Goal: Check status: Check status

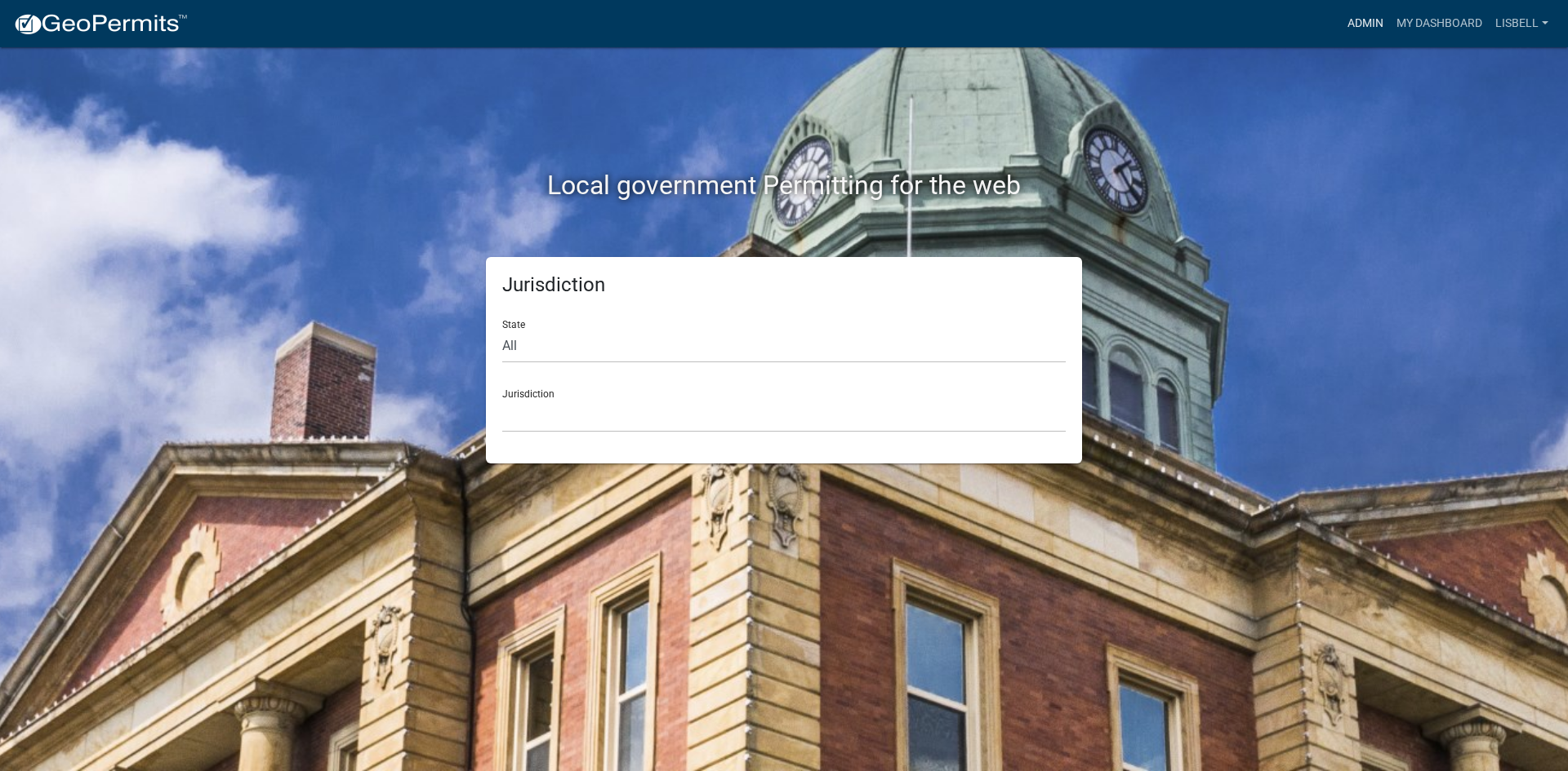
click at [1375, 21] on link "Admin" at bounding box center [1365, 24] width 49 height 31
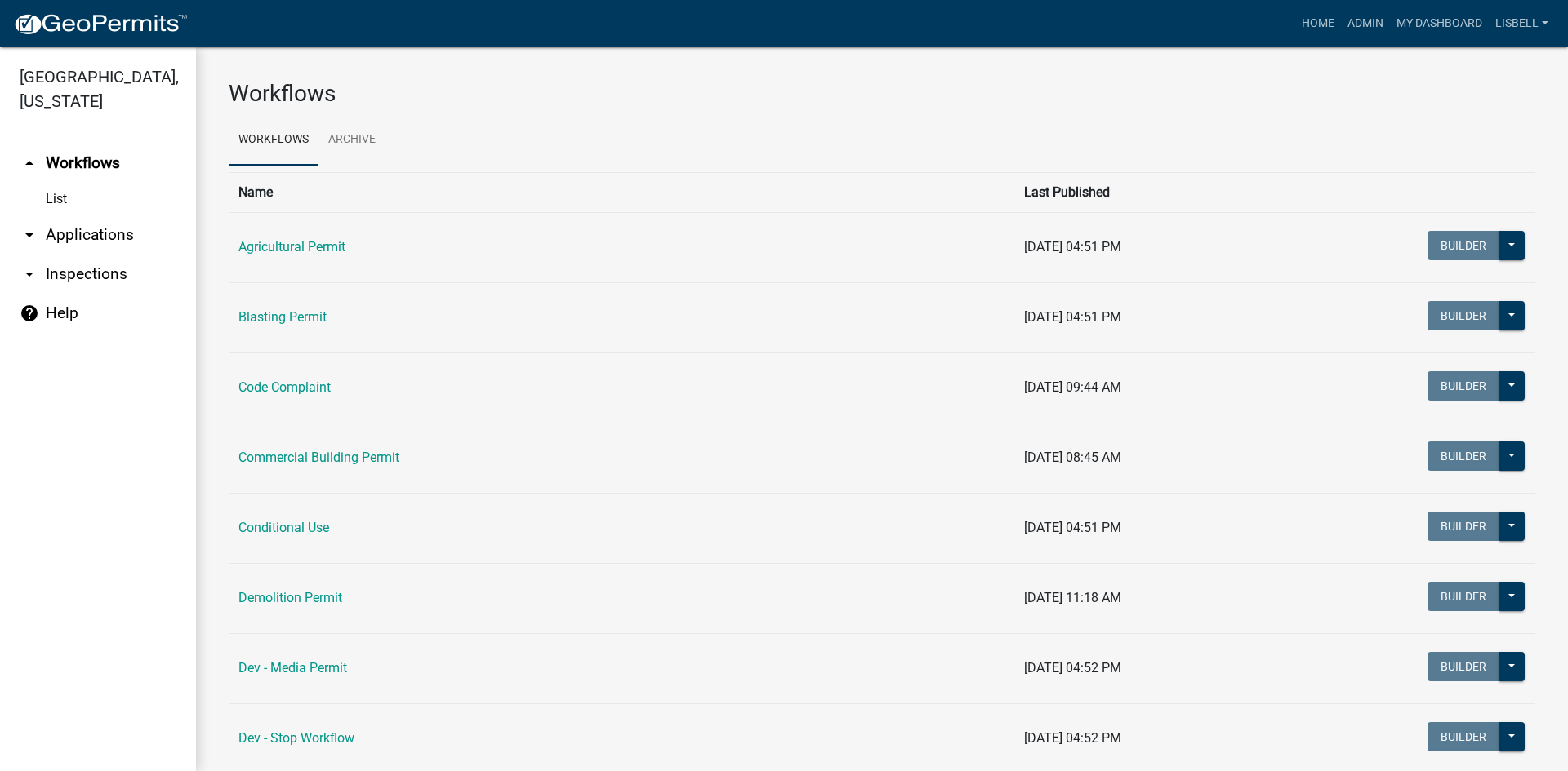
click at [85, 233] on link "arrow_drop_down Applications" at bounding box center [97, 235] width 196 height 39
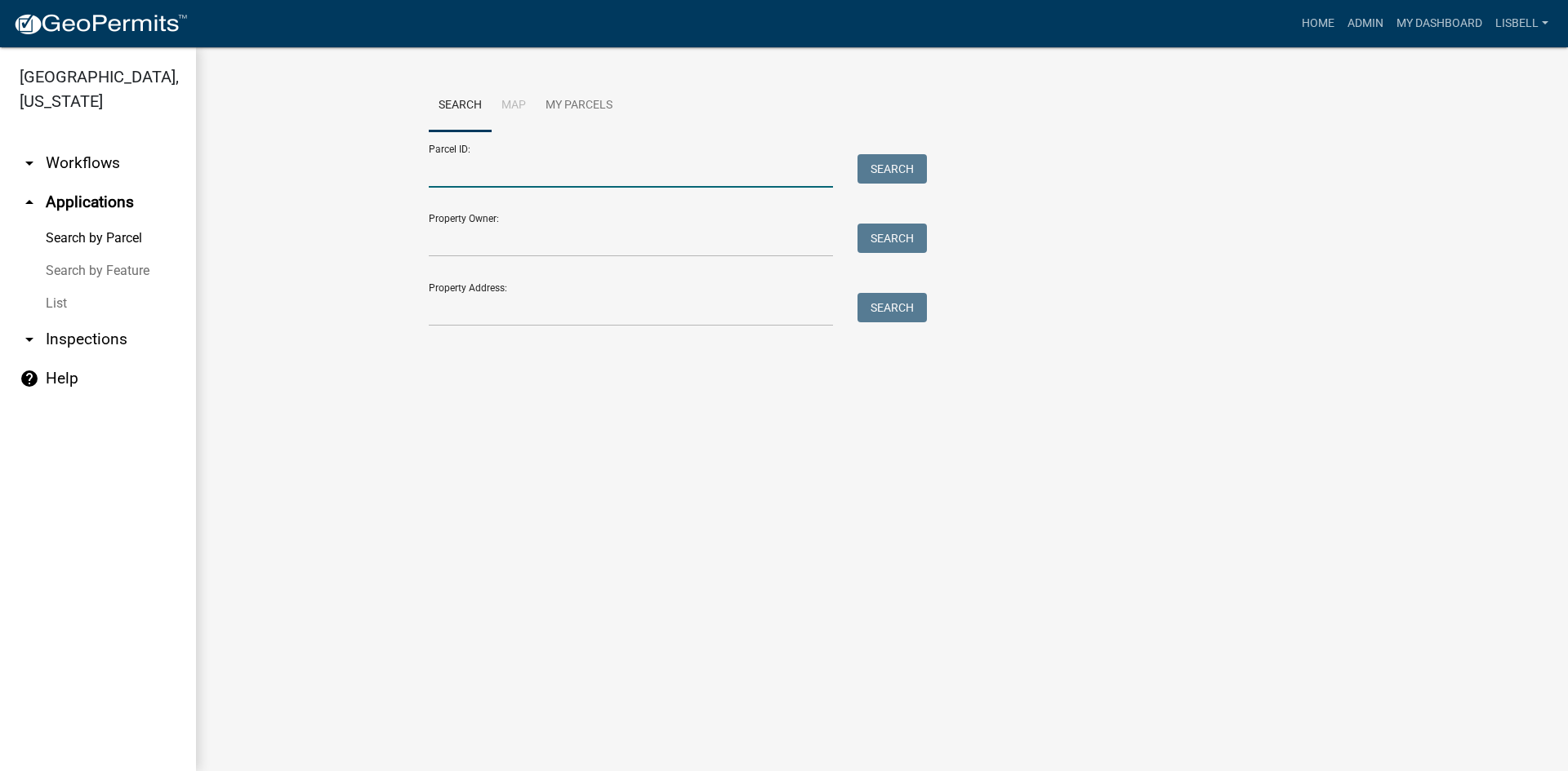
click at [465, 169] on input "Parcel ID:" at bounding box center [631, 170] width 404 height 34
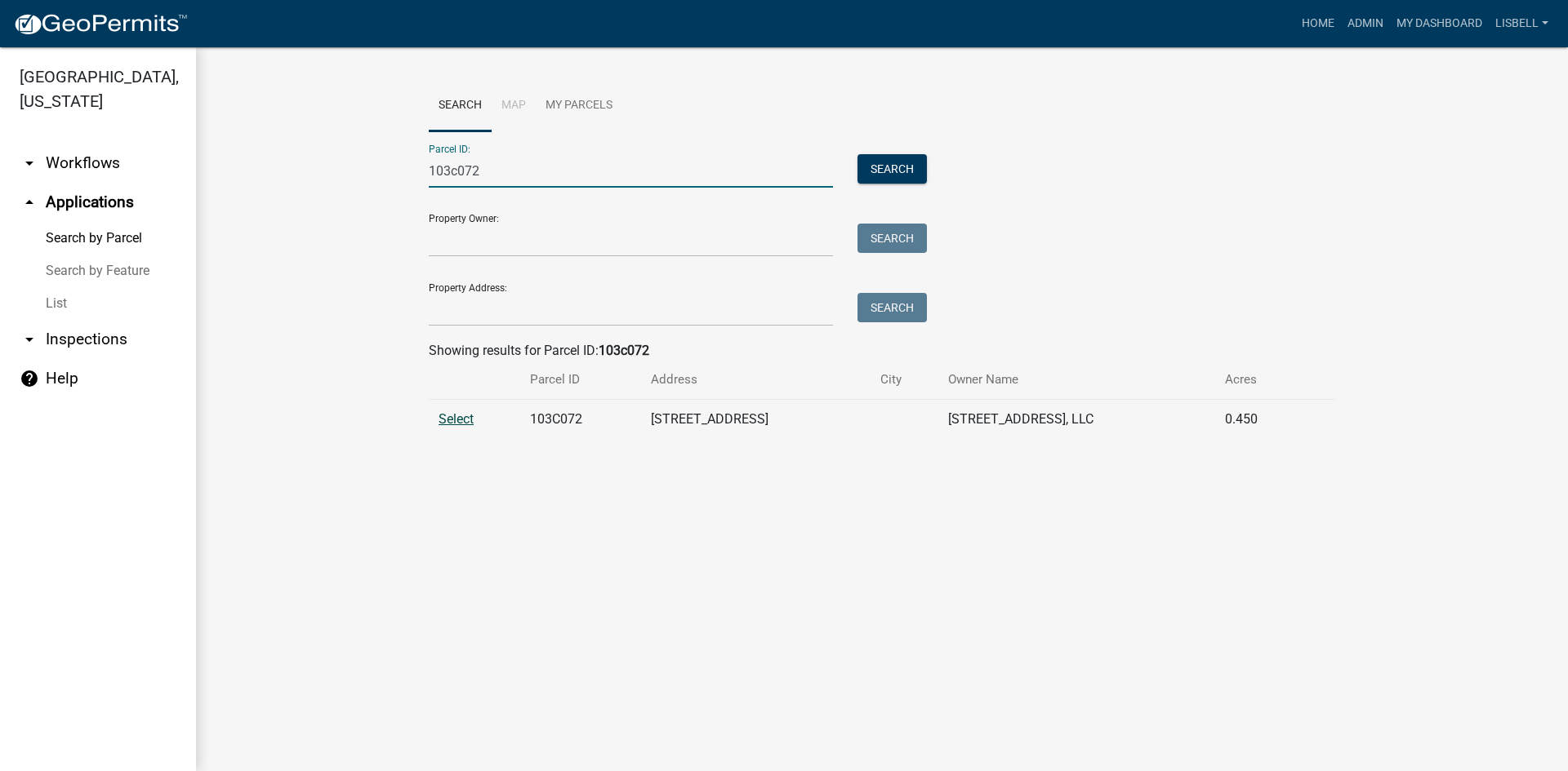
type input "103c072"
click at [464, 420] on span "Select" at bounding box center [456, 419] width 36 height 15
